Goal: Task Accomplishment & Management: Complete application form

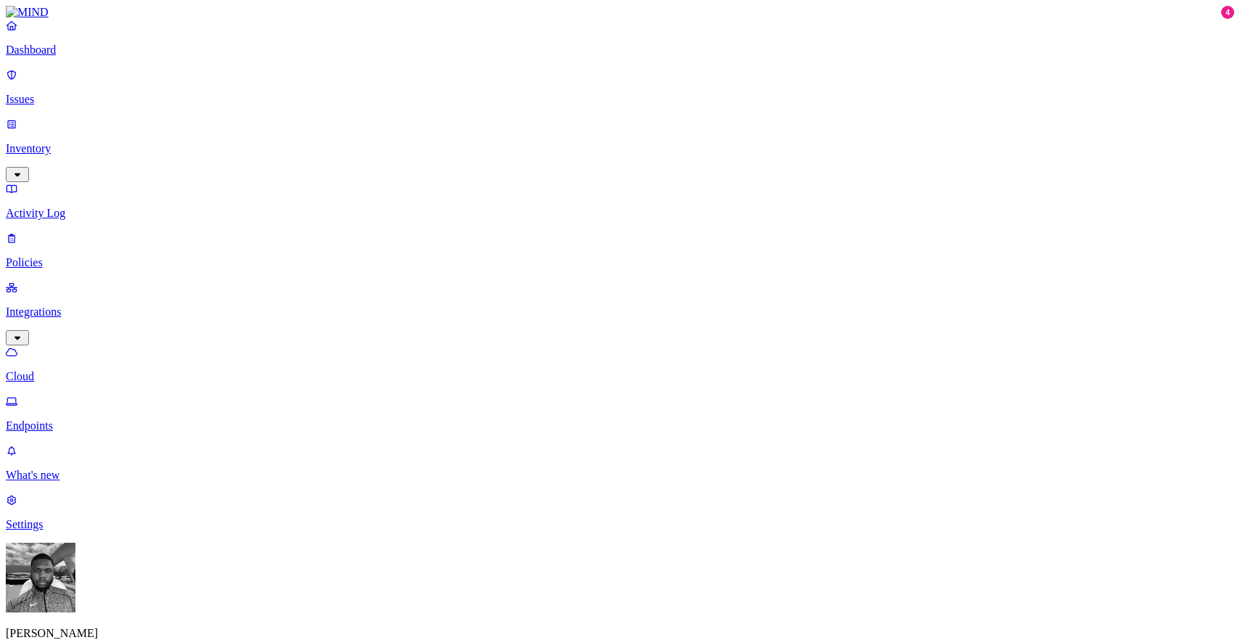
click at [99, 57] on p "Dashboard" at bounding box center [620, 50] width 1229 height 13
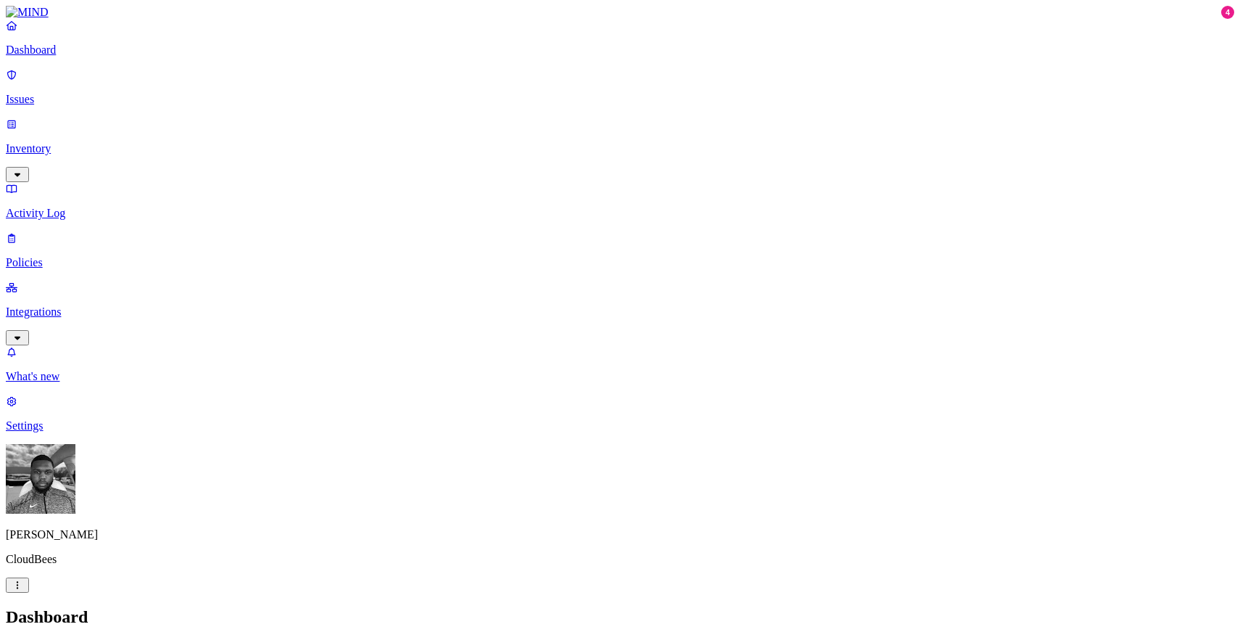
click at [112, 93] on p "Issues" at bounding box center [620, 99] width 1229 height 13
click at [640, 136] on div "Cloud" at bounding box center [640, 137] width 0 height 26
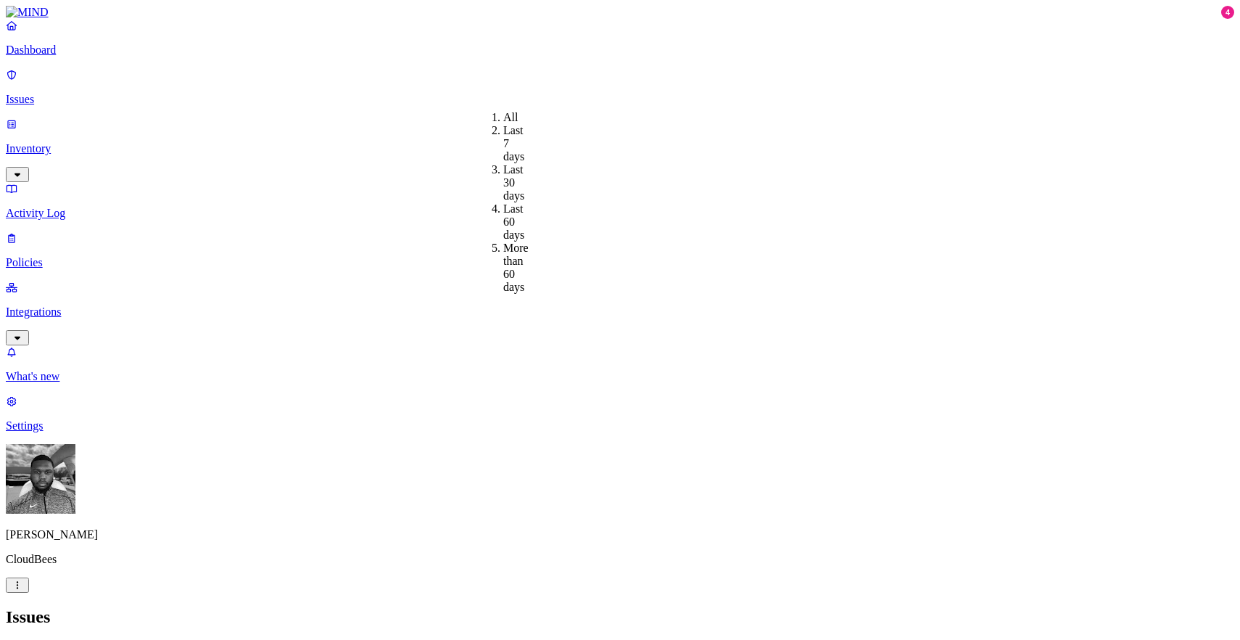
click at [79, 57] on link "Dashboard" at bounding box center [620, 38] width 1229 height 38
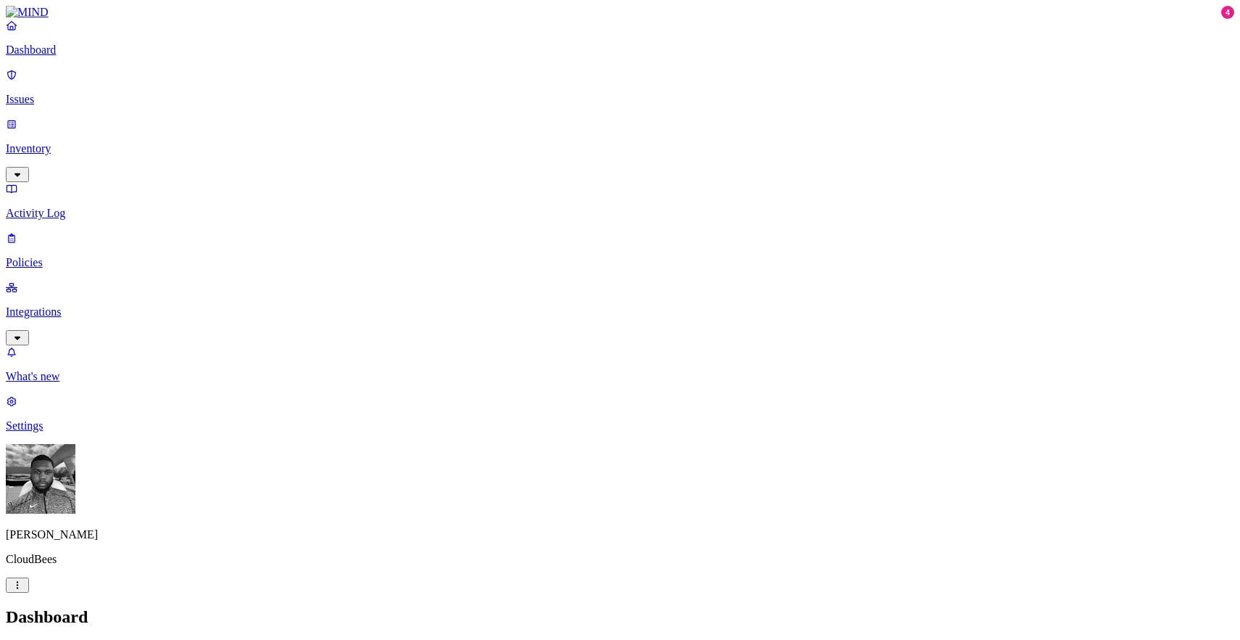
click at [87, 256] on p "Policies" at bounding box center [620, 262] width 1229 height 13
click at [22, 639] on icon at bounding box center [18, 649] width 8 height 8
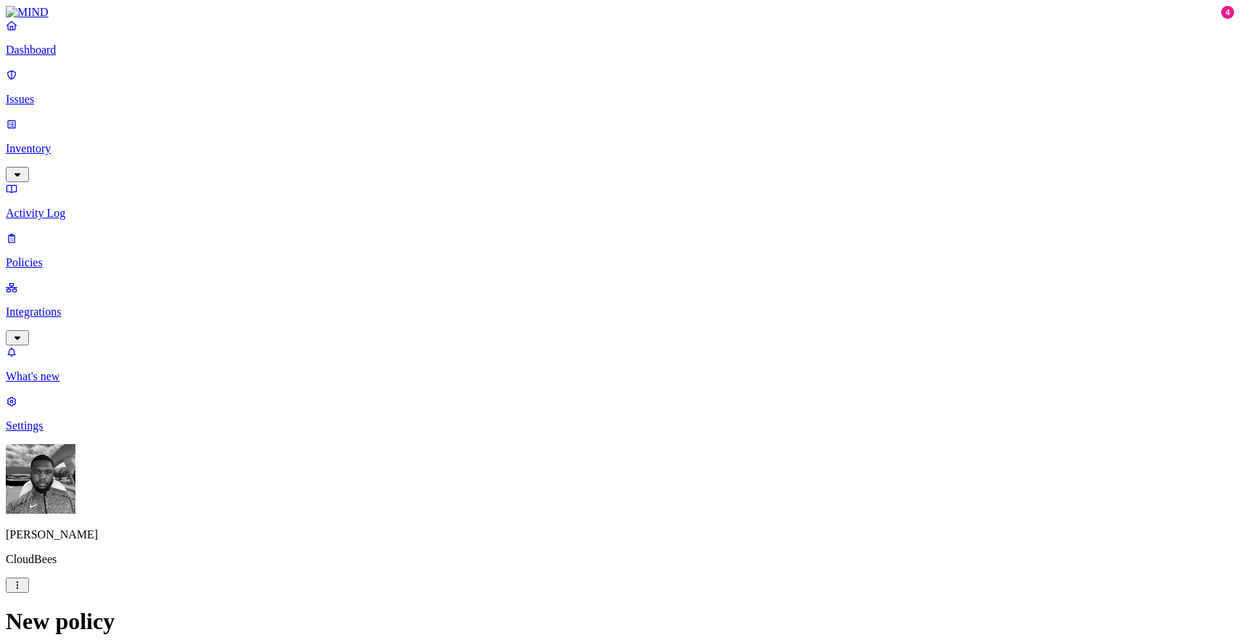
click at [545, 294] on label "Specific application" at bounding box center [542, 293] width 51 height 25
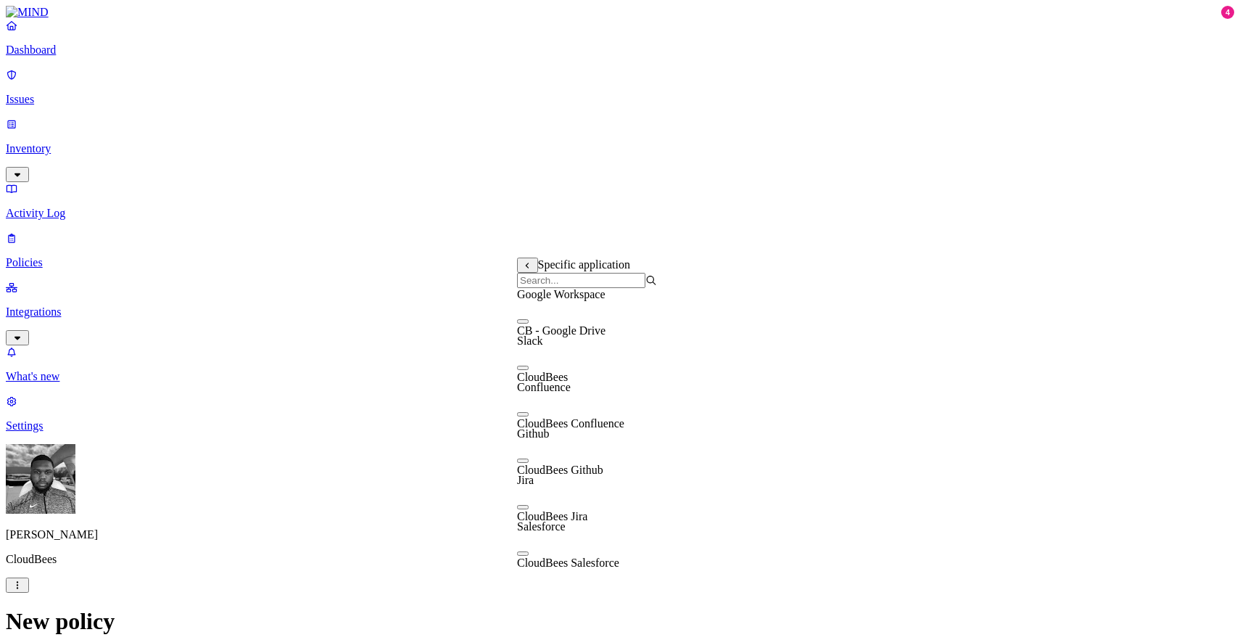
scroll to position [0, 0]
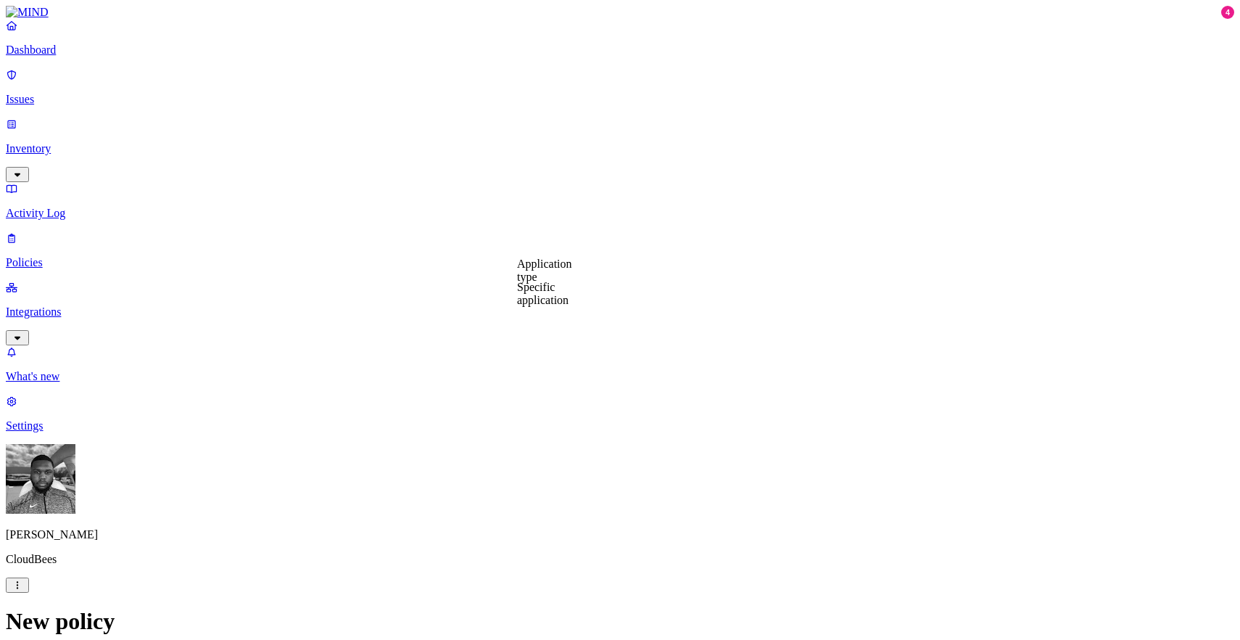
click at [30, 57] on link "Dashboard" at bounding box center [620, 38] width 1229 height 38
click at [44, 19] on img at bounding box center [27, 12] width 43 height 13
